Goal: Information Seeking & Learning: Learn about a topic

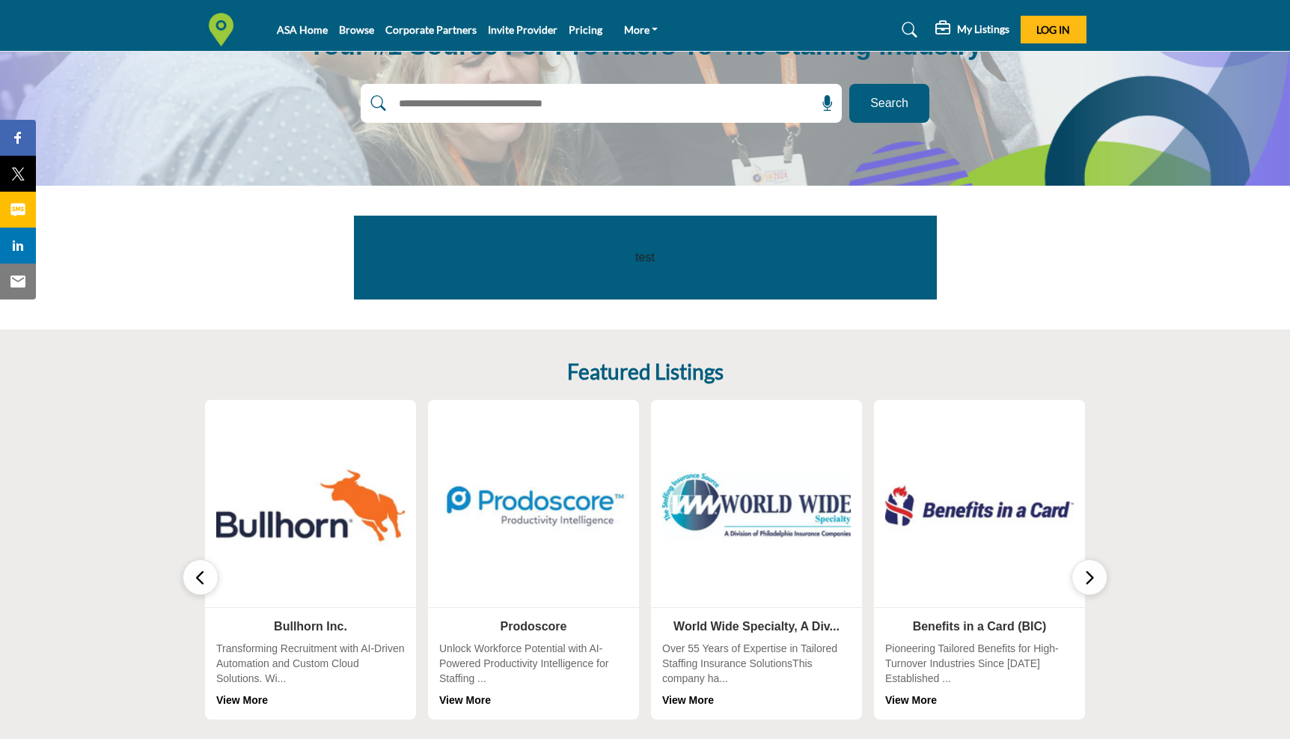
scroll to position [348, 0]
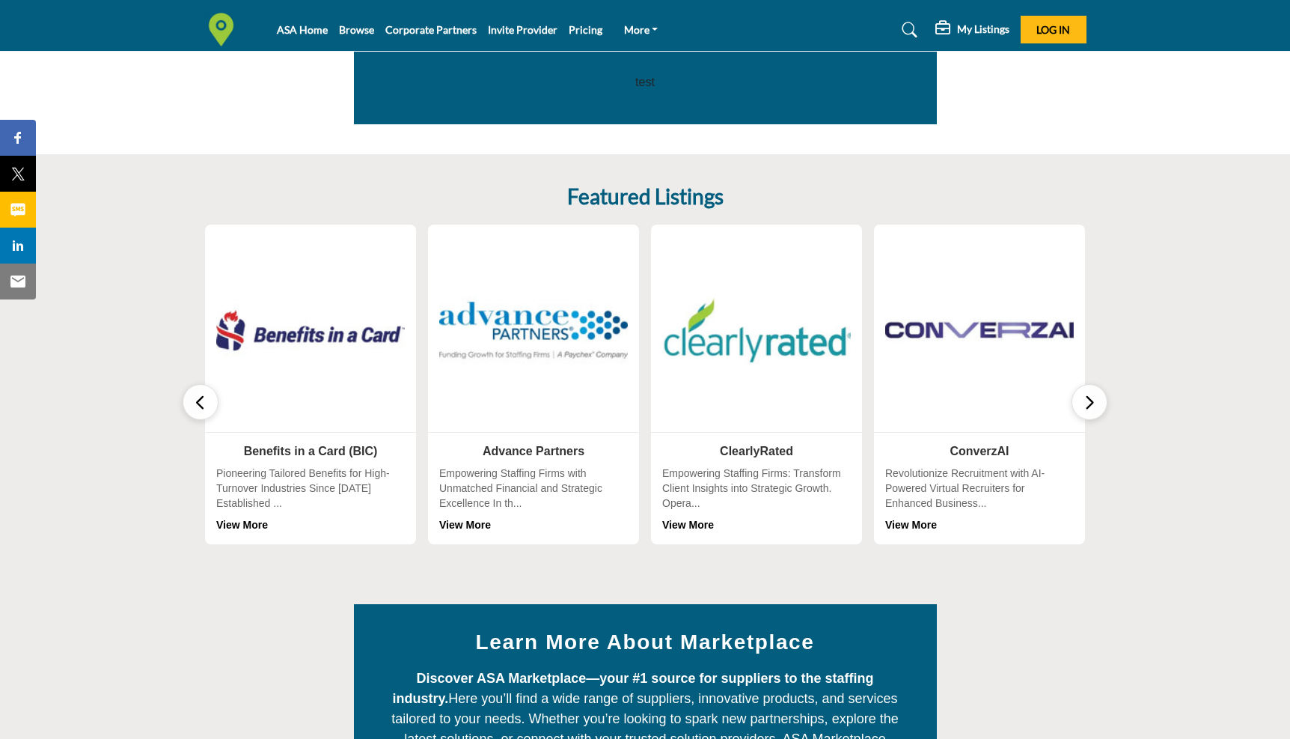
click at [201, 408] on icon "button" at bounding box center [201, 402] width 12 height 19
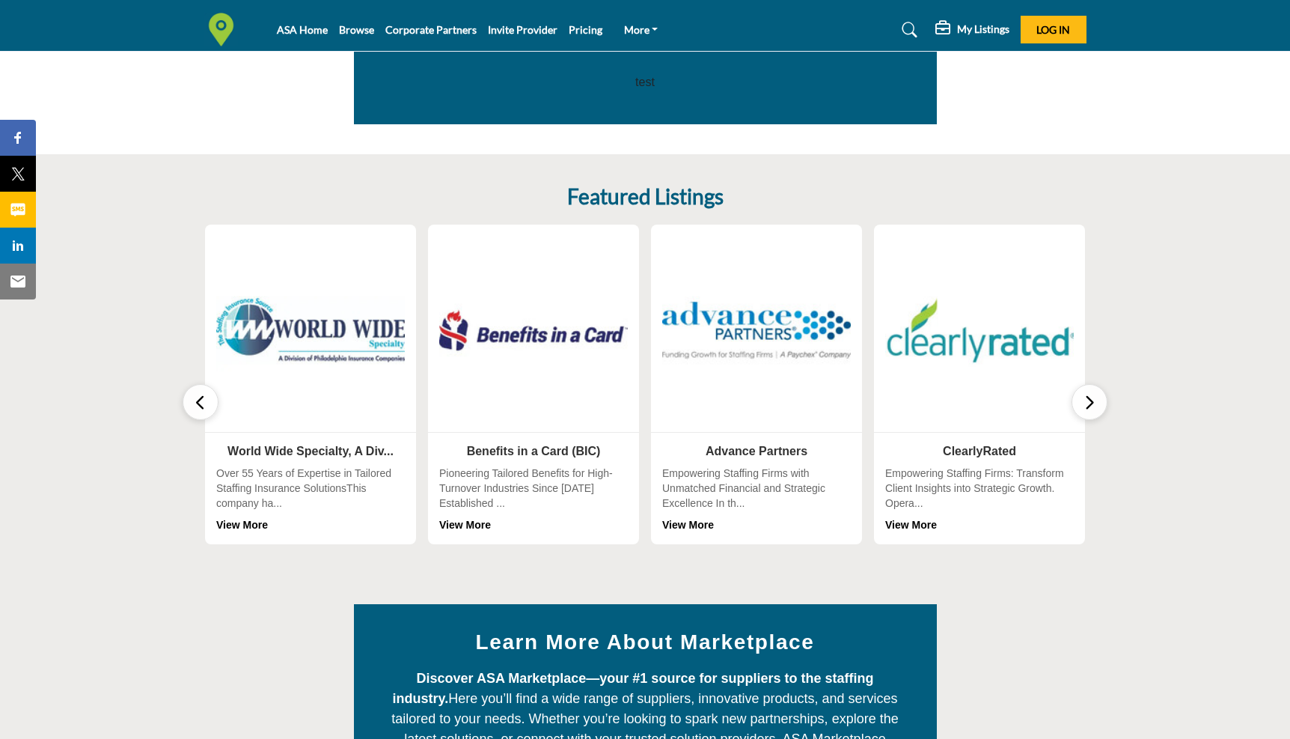
click at [198, 408] on icon "button" at bounding box center [201, 402] width 12 height 19
click at [342, 325] on img at bounding box center [311, 330] width 198 height 198
click at [245, 523] on link "View More" at bounding box center [242, 525] width 52 height 12
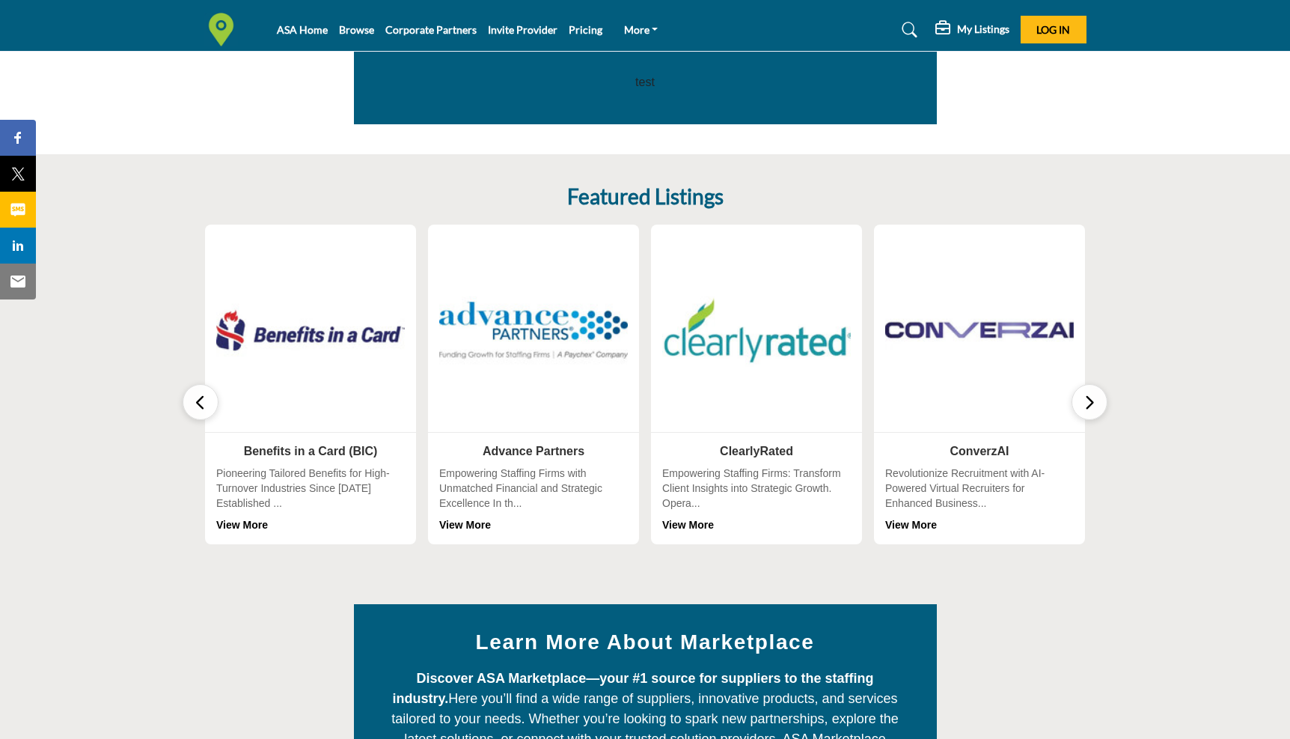
click at [308, 331] on img at bounding box center [310, 330] width 189 height 189
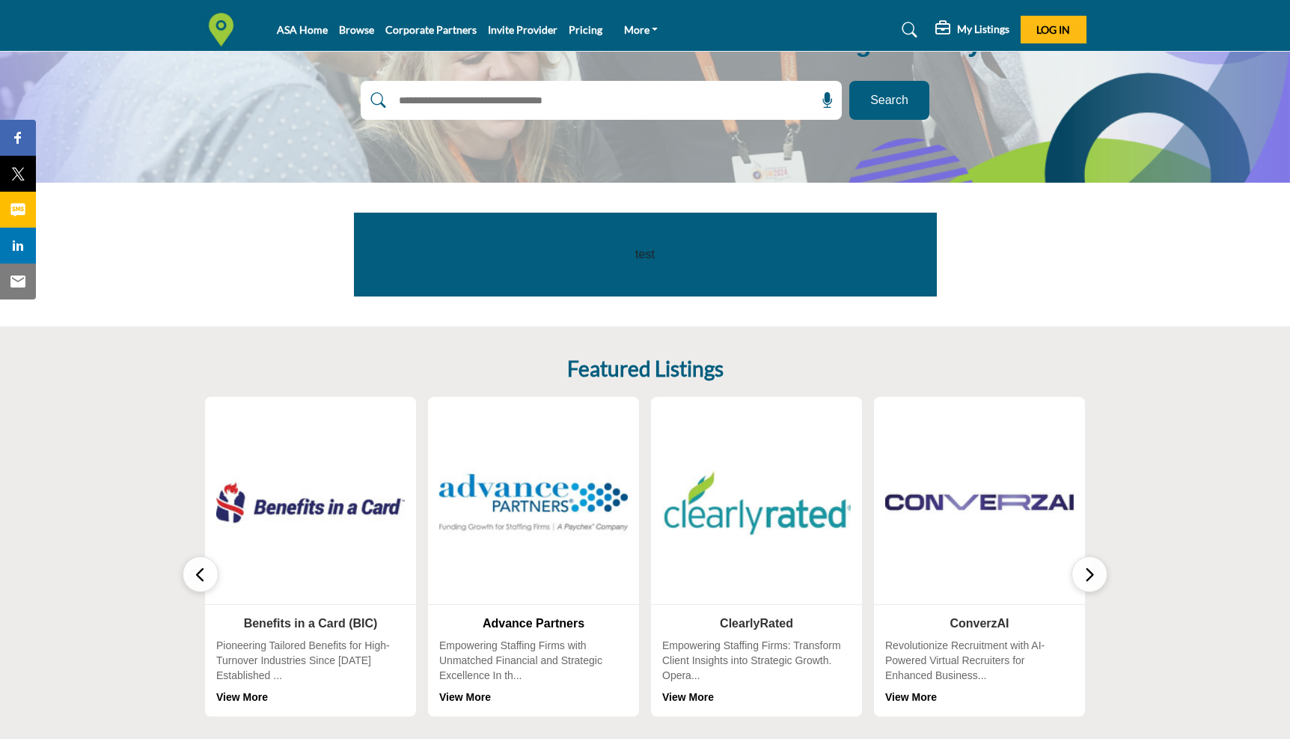
scroll to position [183, 0]
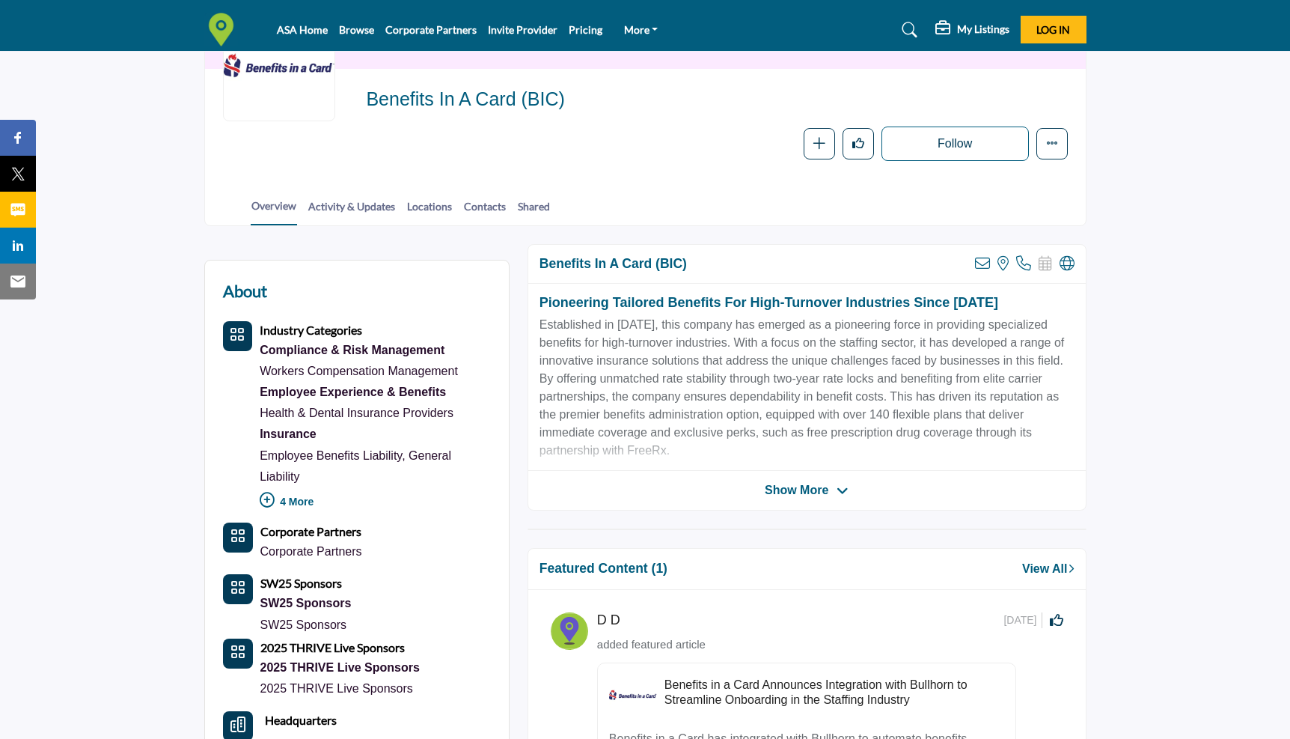
scroll to position [179, 0]
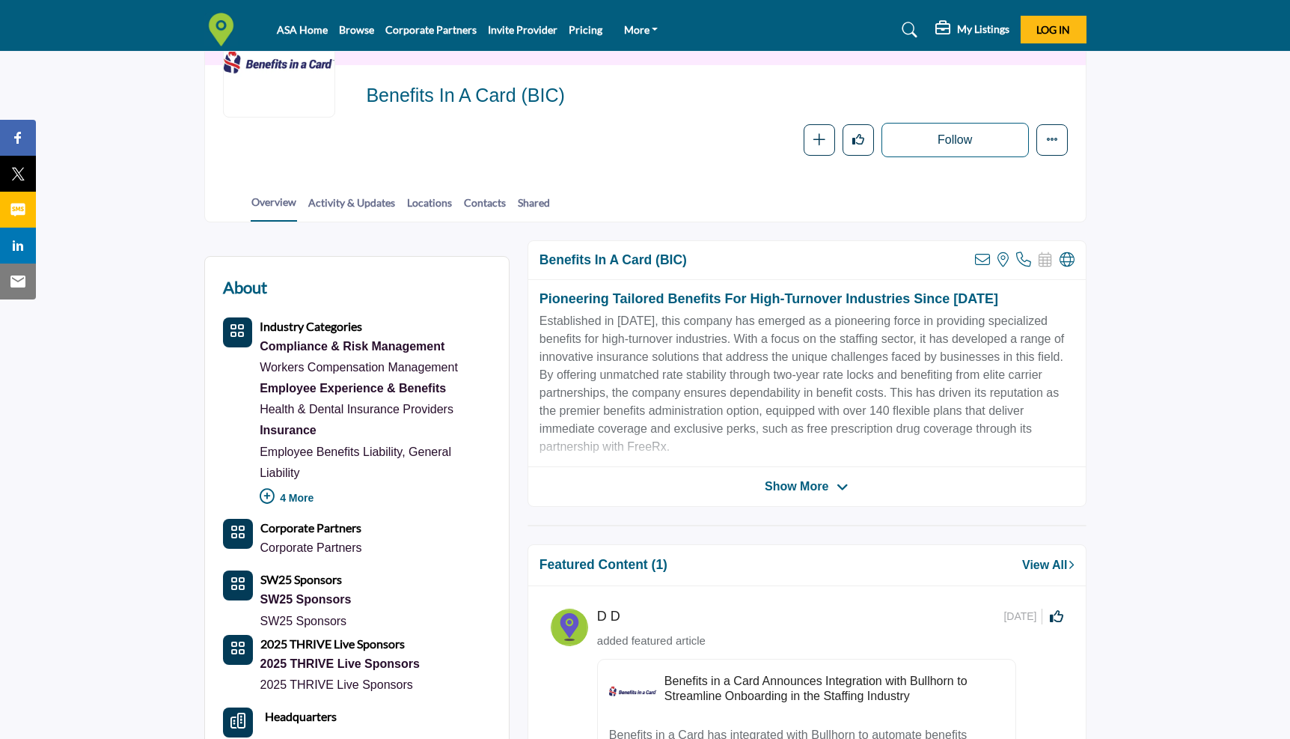
click at [266, 494] on icon at bounding box center [267, 496] width 15 height 15
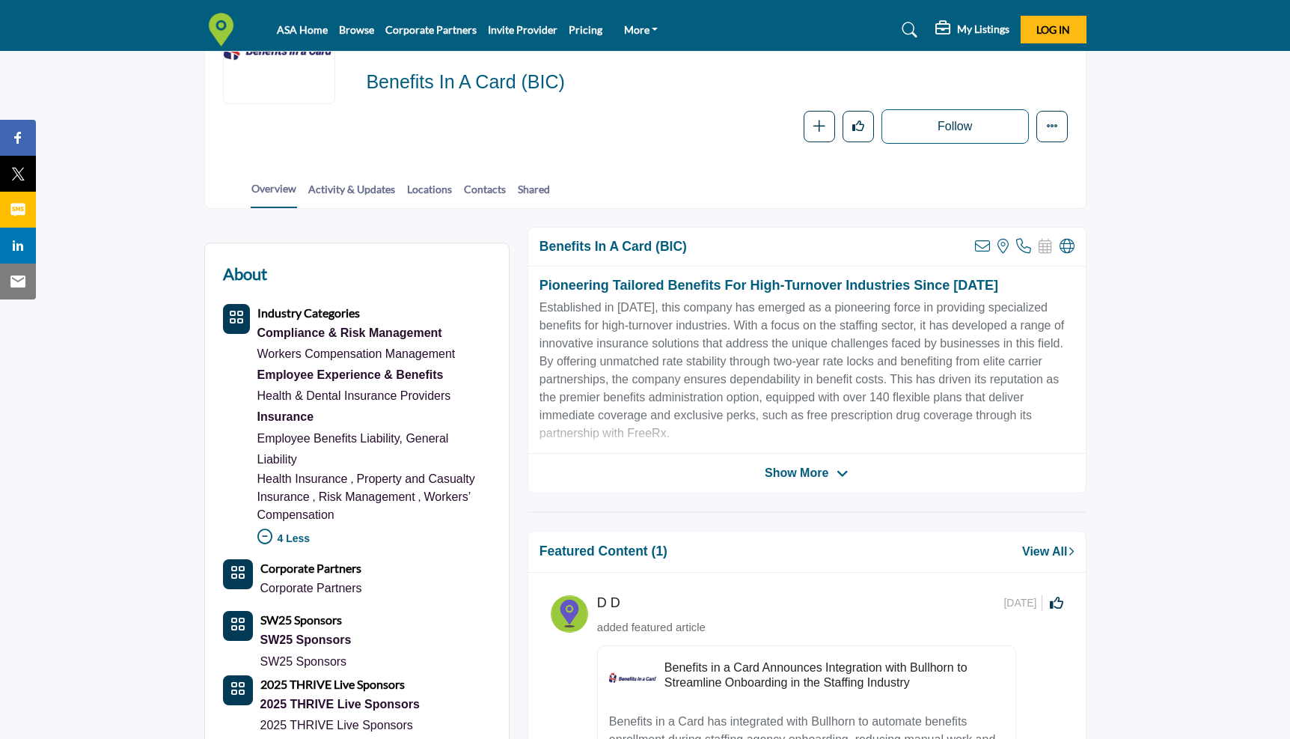
scroll to position [0, 0]
